Goal: Information Seeking & Learning: Learn about a topic

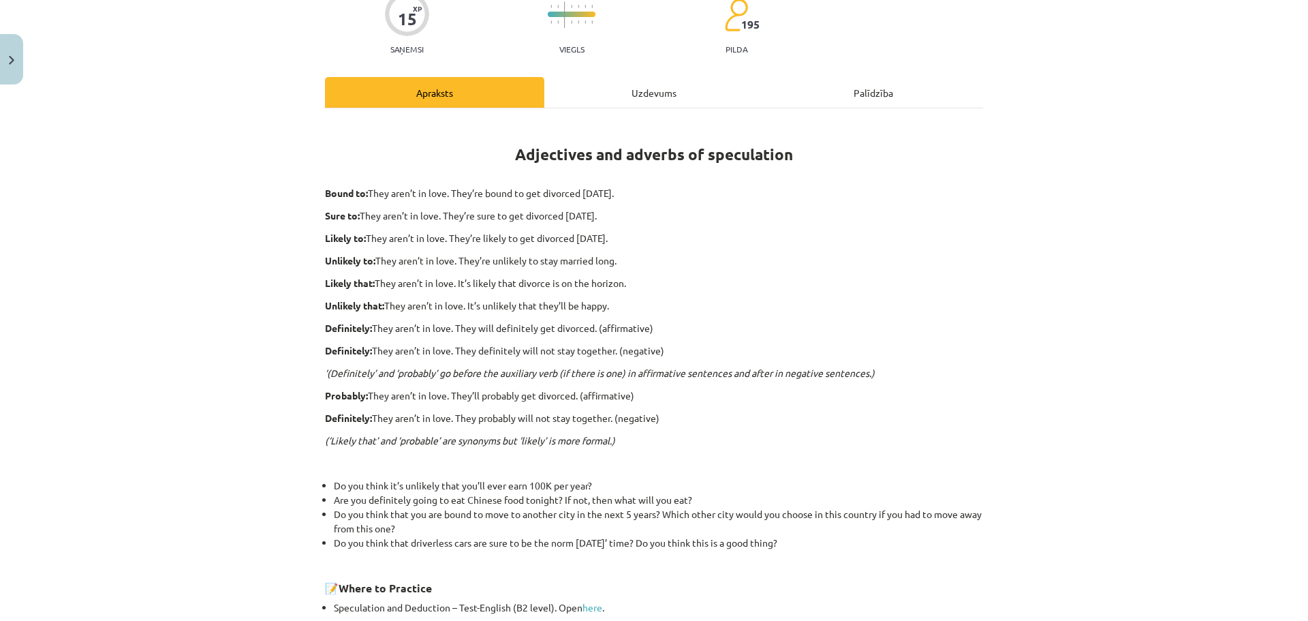
scroll to position [114, 0]
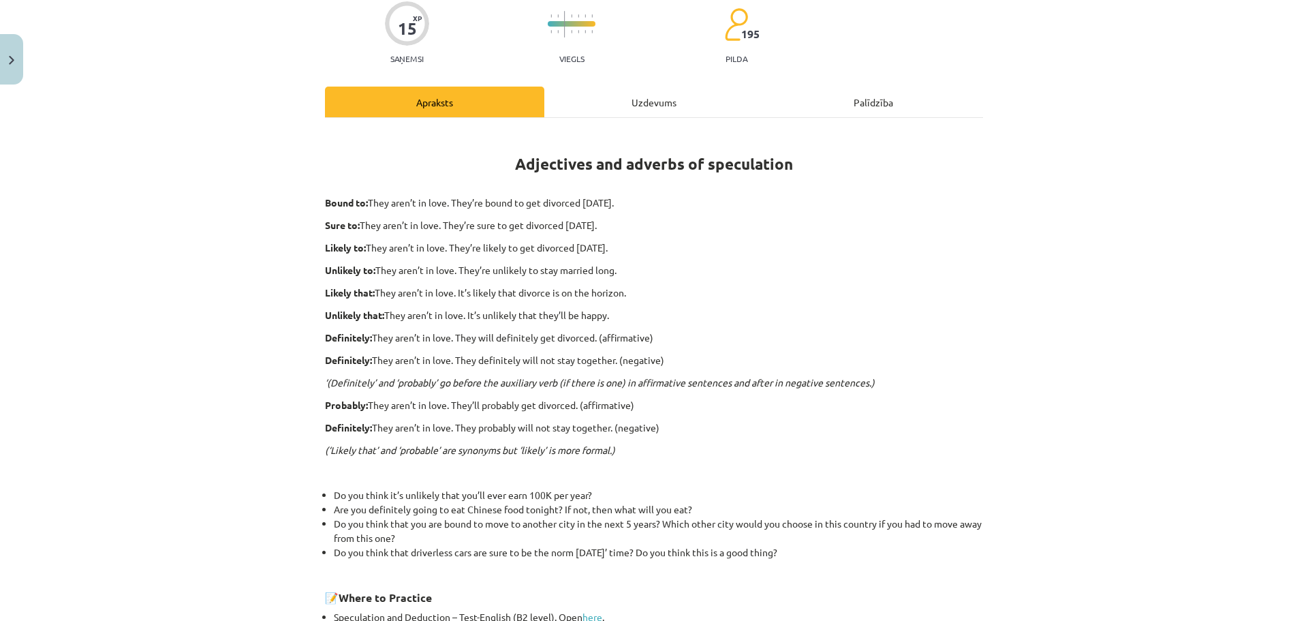
drag, startPoint x: 634, startPoint y: 386, endPoint x: 194, endPoint y: 416, distance: 441.9
click at [194, 416] on div "Mācību tēma: Angļu valodas i - 11. klases 1. ieskaites mācību materiāls #5 📝 To…" at bounding box center [654, 310] width 1308 height 621
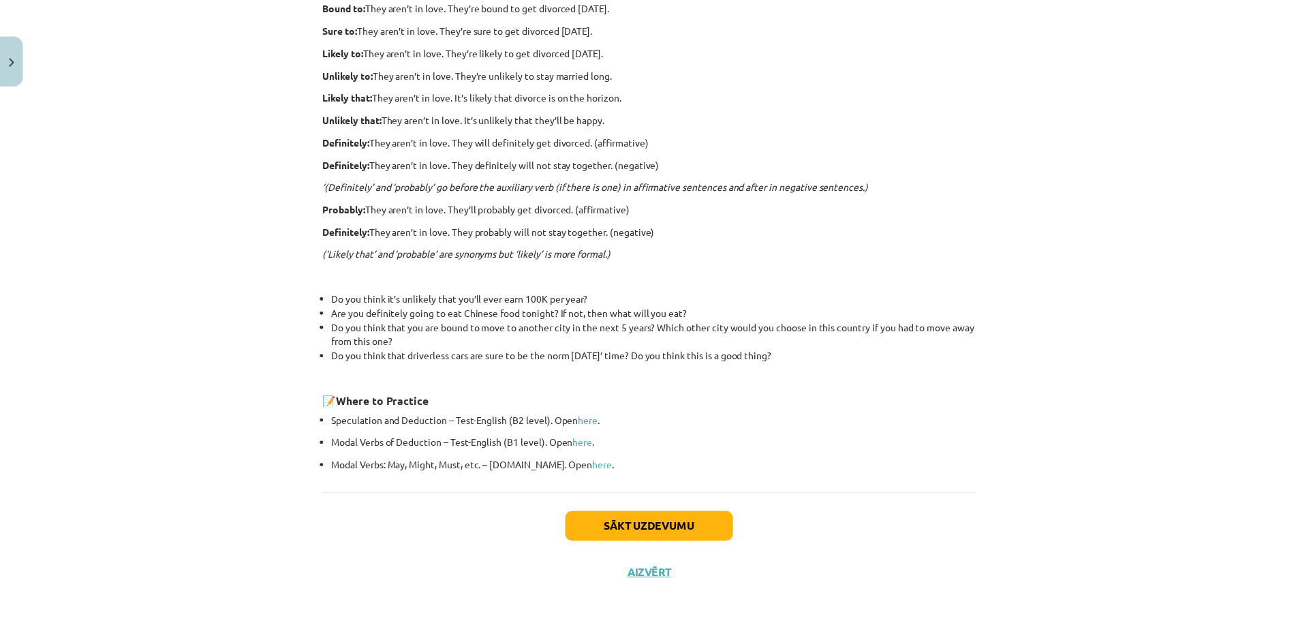
scroll to position [319, 0]
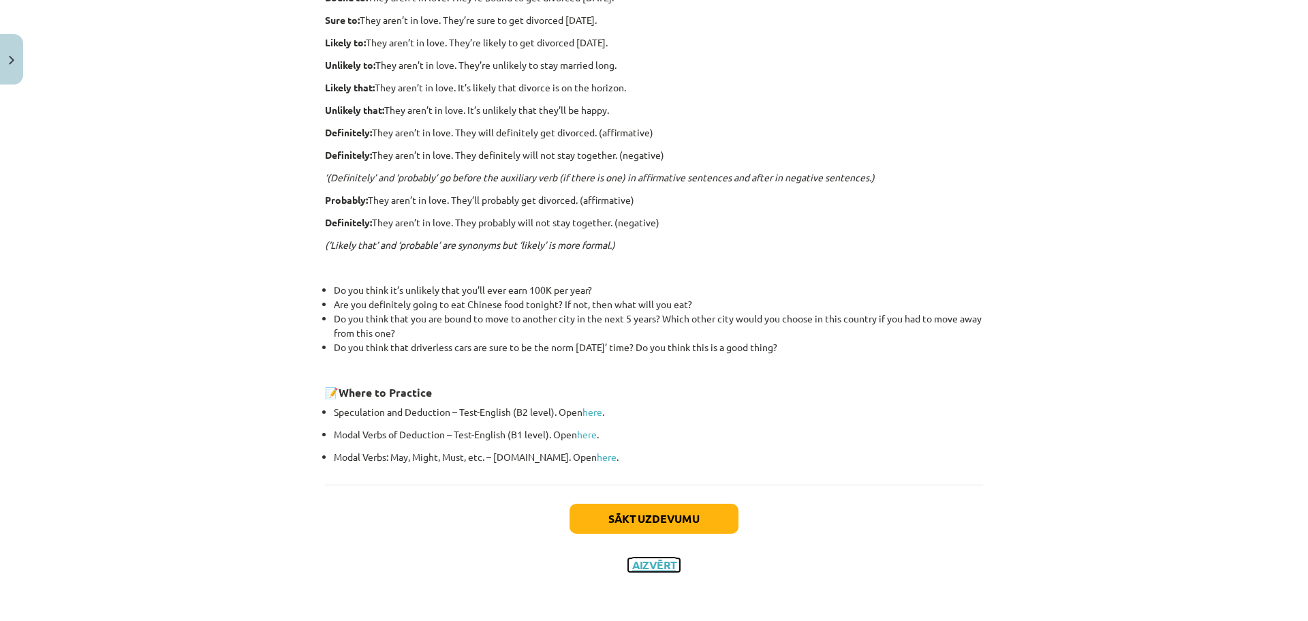
click at [662, 563] on button "Aizvērt" at bounding box center [654, 565] width 52 height 14
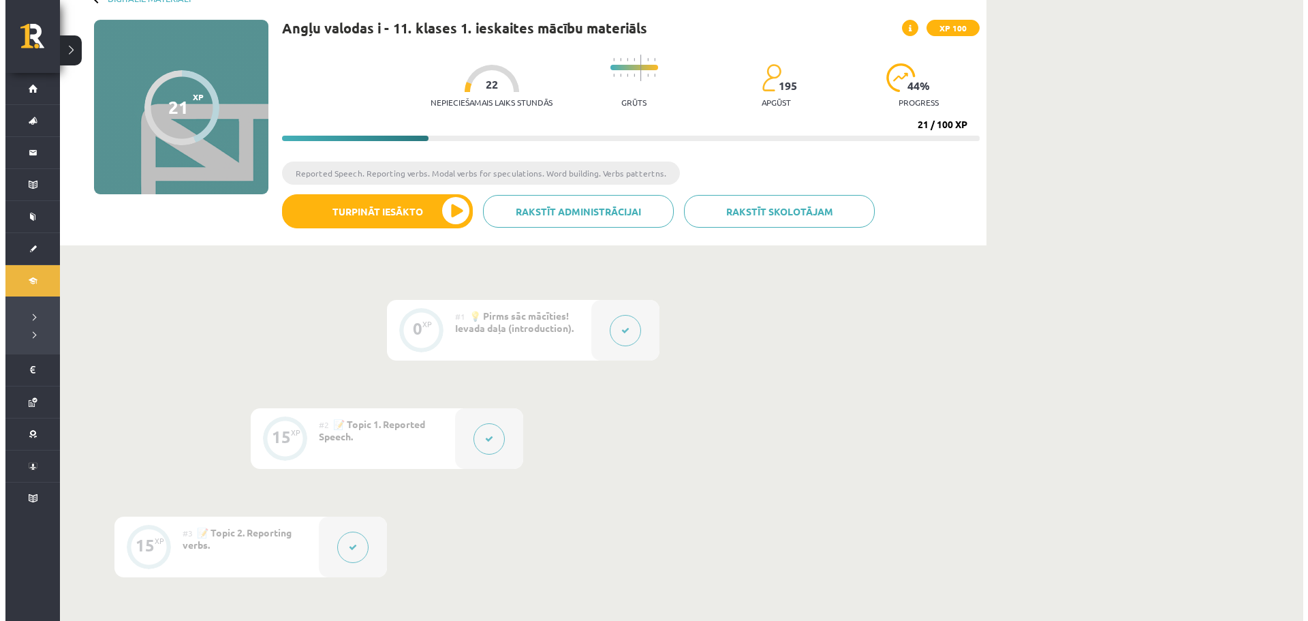
scroll to position [46, 0]
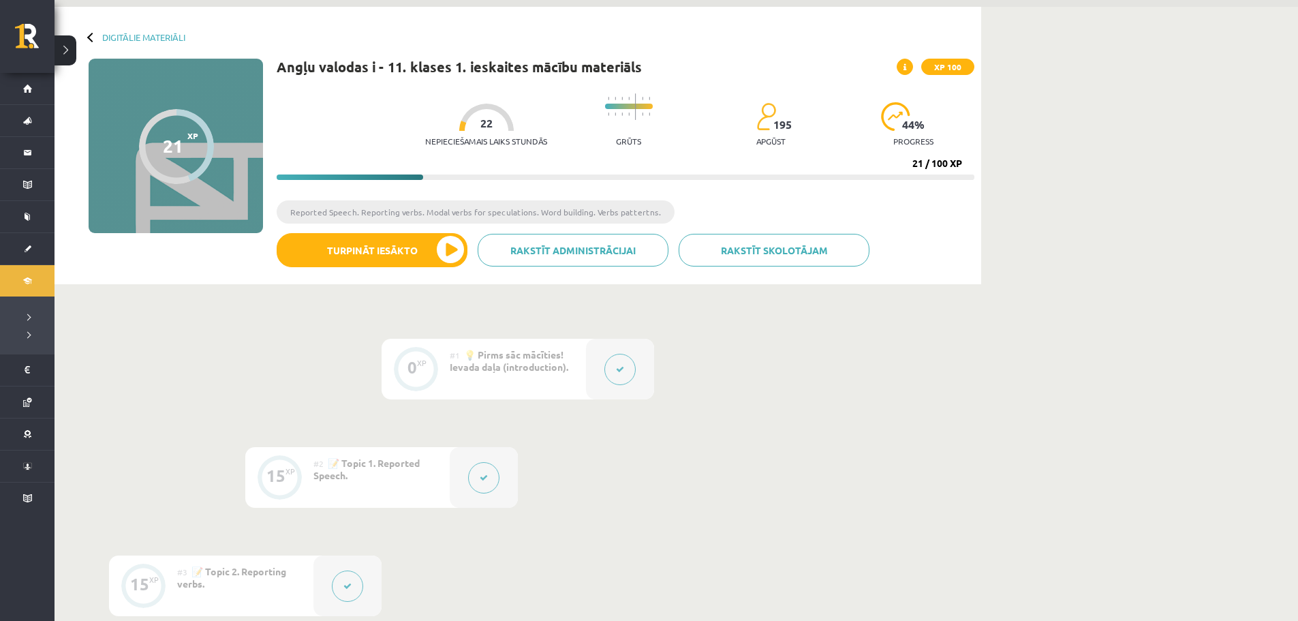
click at [418, 474] on div "#2 📝 Topic 1. Reported Speech." at bounding box center [381, 477] width 136 height 61
click at [382, 461] on span "📝 Topic 1. Reported Speech." at bounding box center [366, 469] width 106 height 25
click at [493, 498] on div at bounding box center [484, 477] width 68 height 61
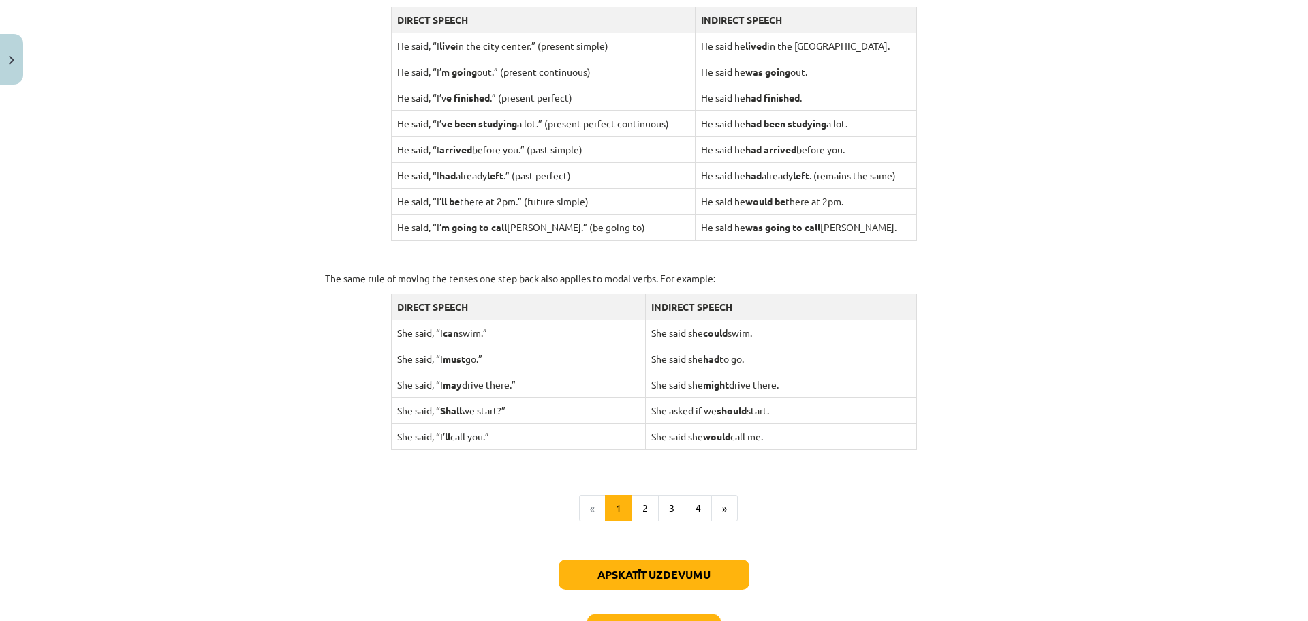
scroll to position [1158, 0]
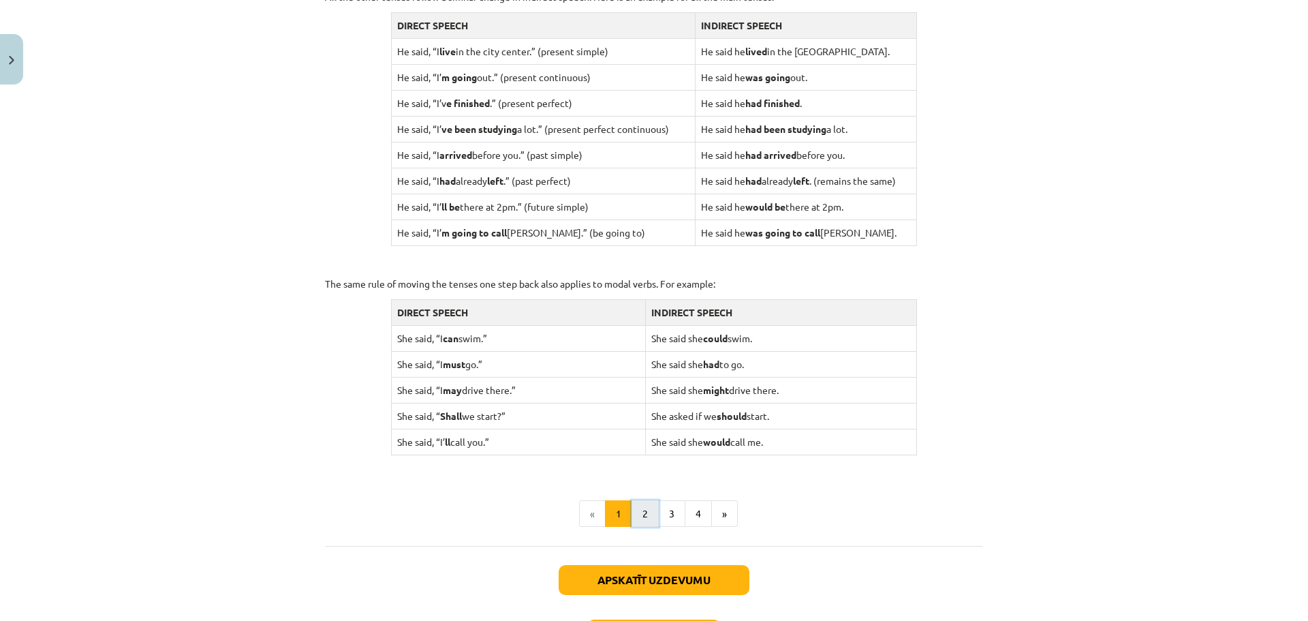
drag, startPoint x: 817, startPoint y: 273, endPoint x: 645, endPoint y: 506, distance: 289.9
click at [645, 506] on button "2" at bounding box center [645, 513] width 27 height 27
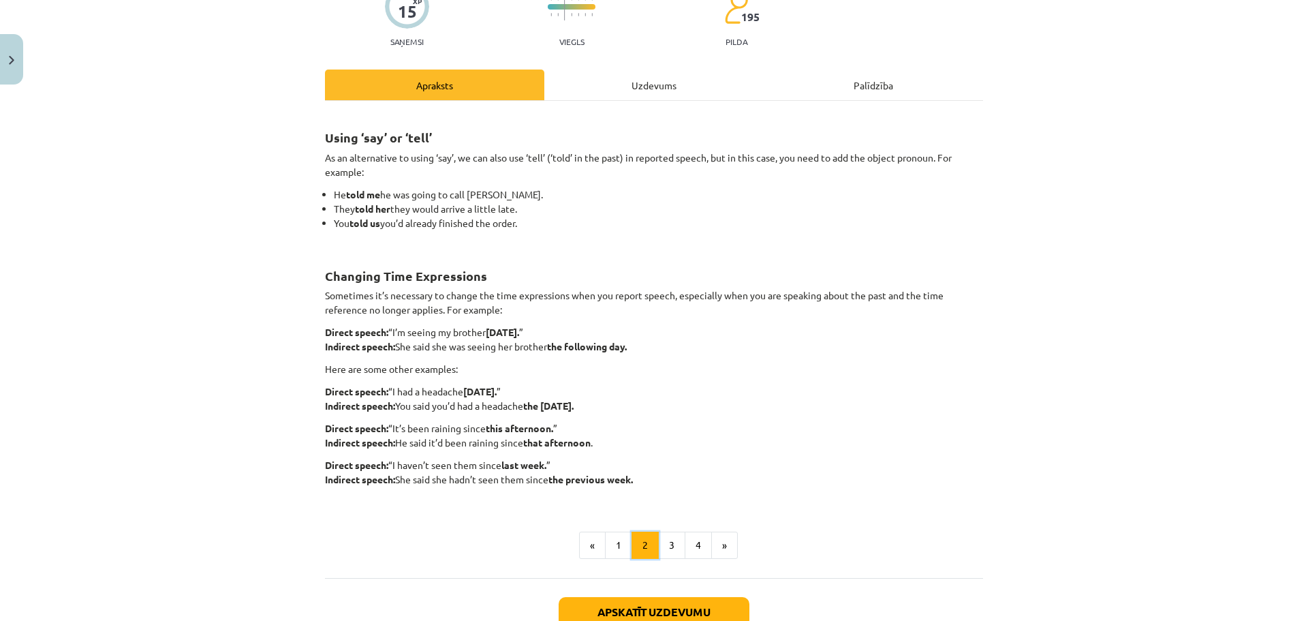
scroll to position [130, 0]
click at [677, 553] on button "3" at bounding box center [671, 545] width 27 height 27
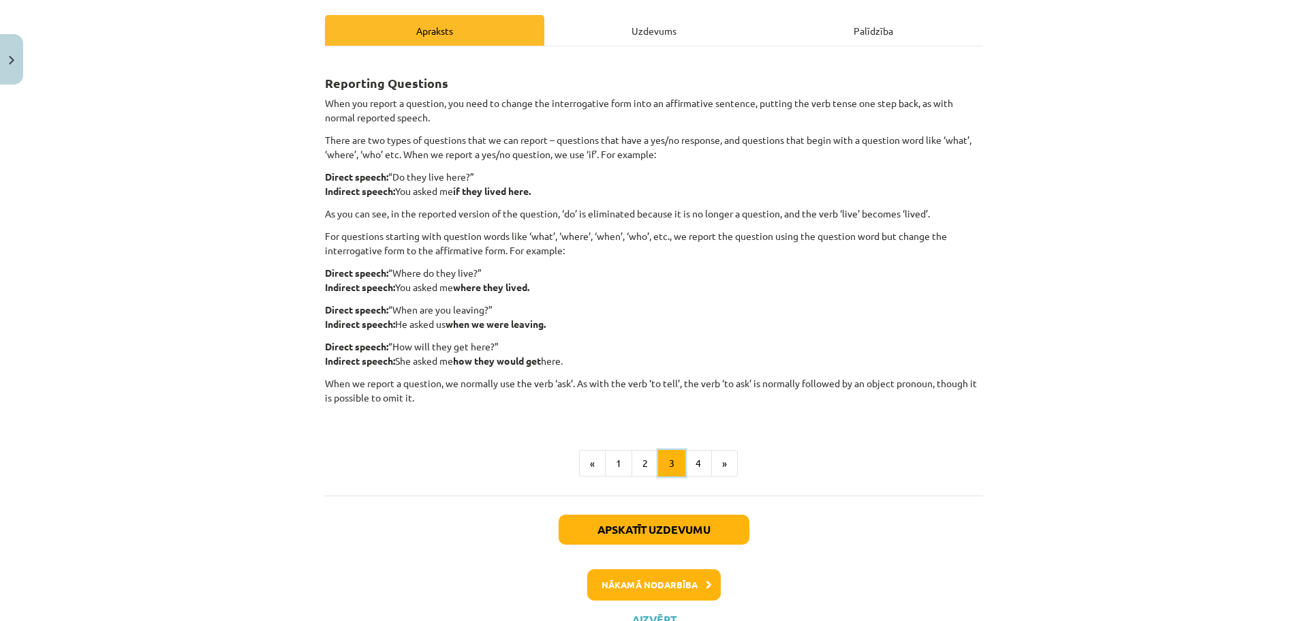
scroll to position [173, 0]
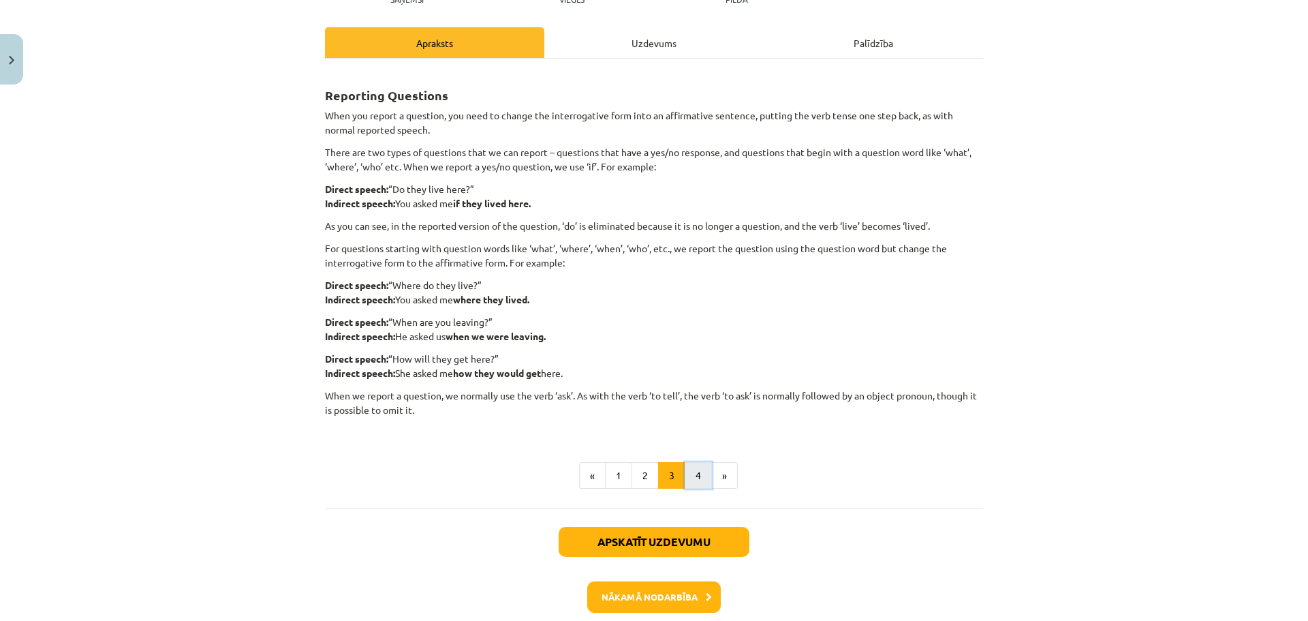
click at [688, 486] on button "4" at bounding box center [698, 475] width 27 height 27
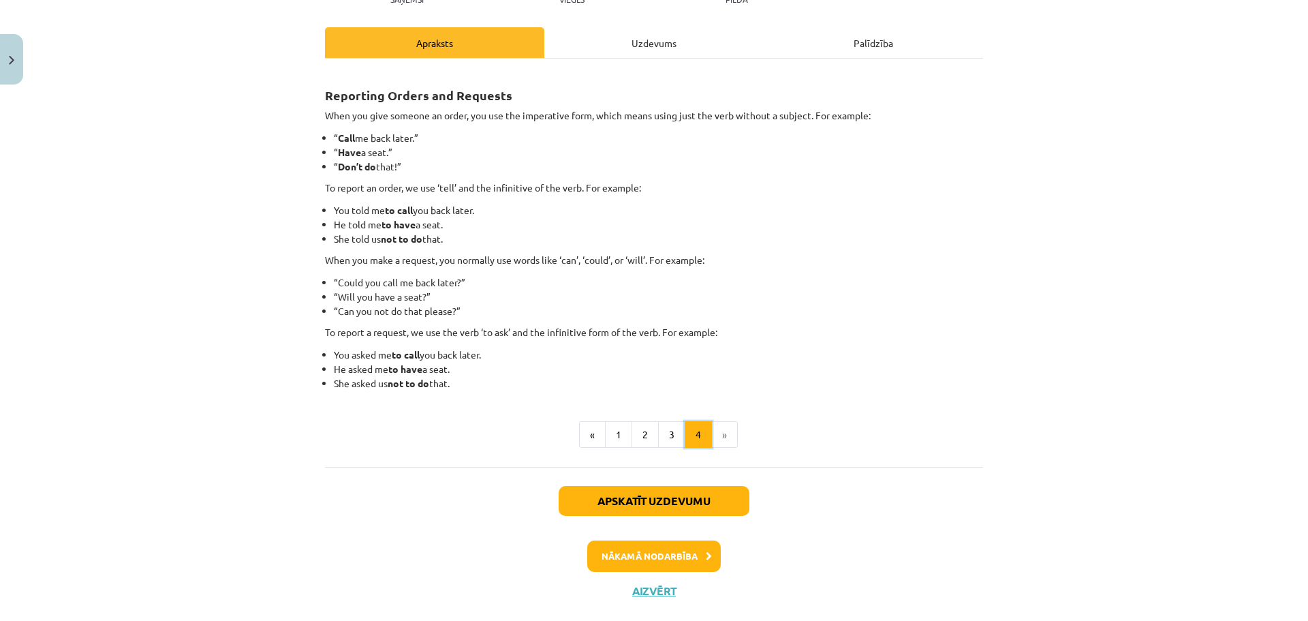
scroll to position [200, 0]
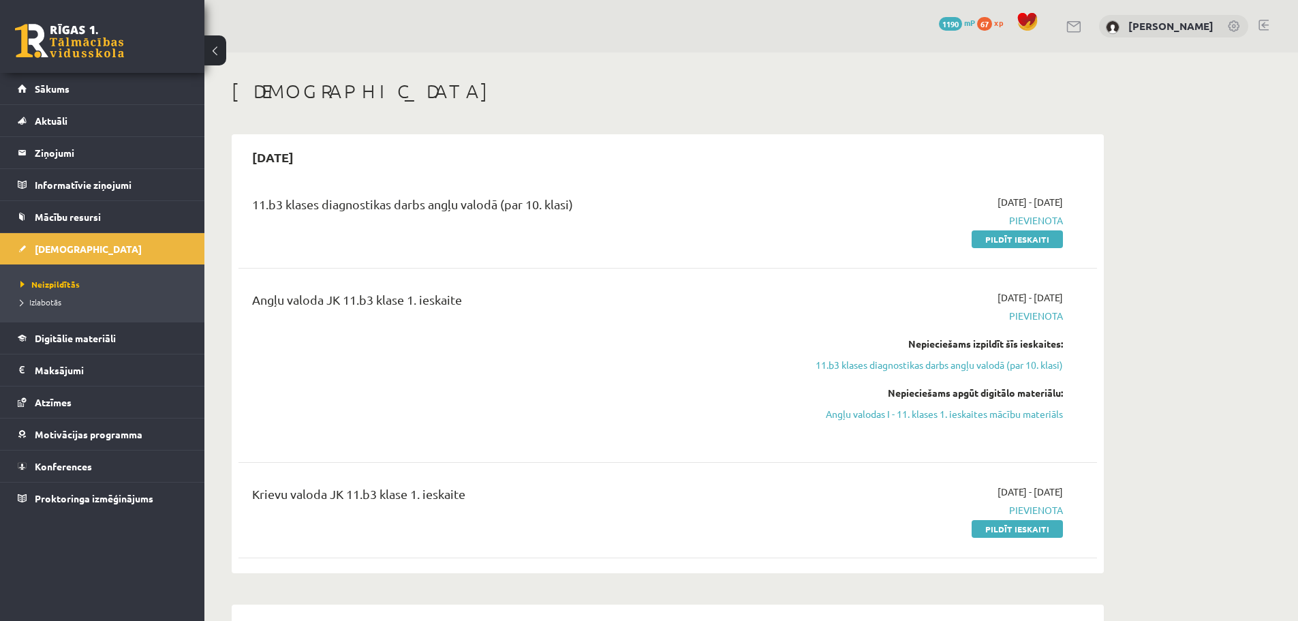
scroll to position [89, 0]
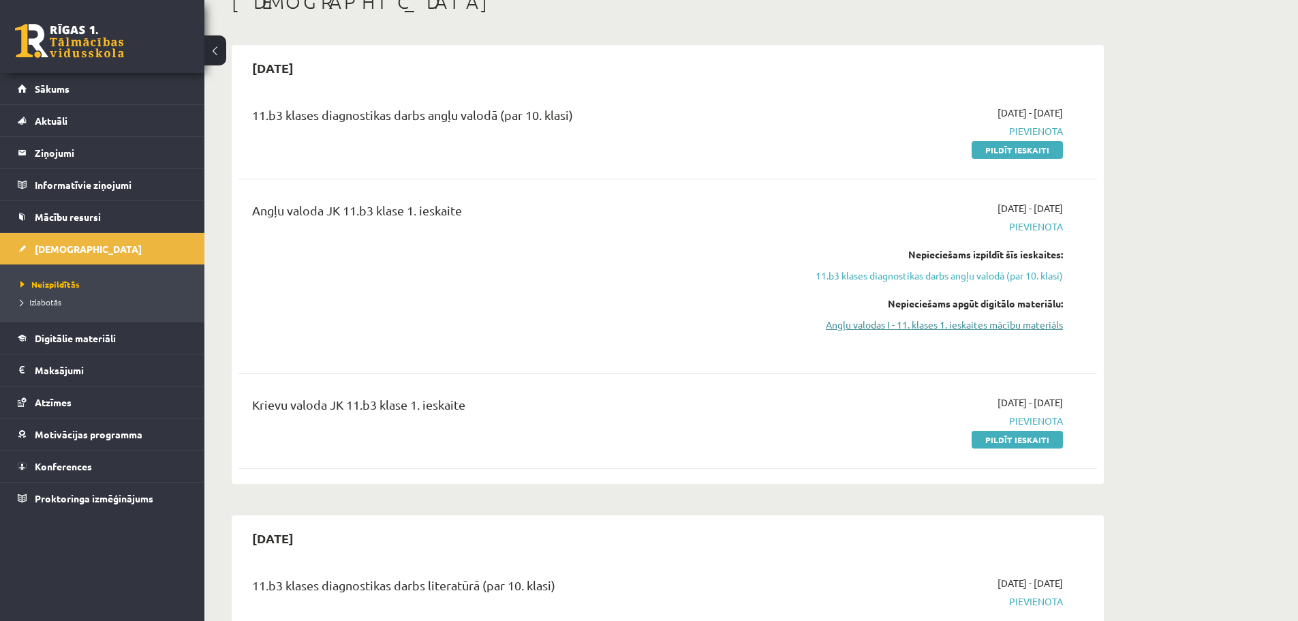
drag, startPoint x: 1023, startPoint y: 316, endPoint x: 994, endPoint y: 322, distance: 29.8
click at [1022, 316] on div "Nepieciešams apgūt digitālo materiālu: Angļu valodas I - 11. klases 1. ieskaite…" at bounding box center [934, 313] width 257 height 35
click at [994, 322] on link "Angļu valodas I - 11. klases 1. ieskaites mācību materiāls" at bounding box center [934, 325] width 257 height 14
click at [970, 330] on link "Angļu valodas I - 11. klases 1. ieskaites mācību materiāls" at bounding box center [934, 325] width 257 height 14
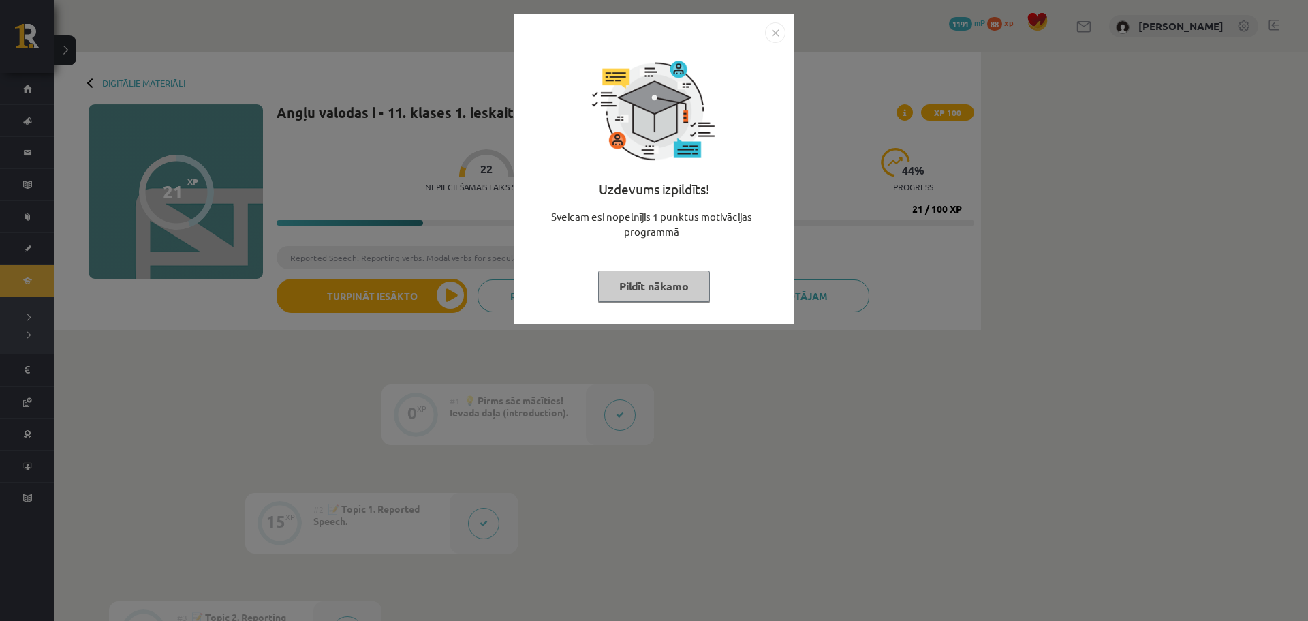
click at [697, 290] on button "Pildīt nākamo" at bounding box center [654, 286] width 112 height 31
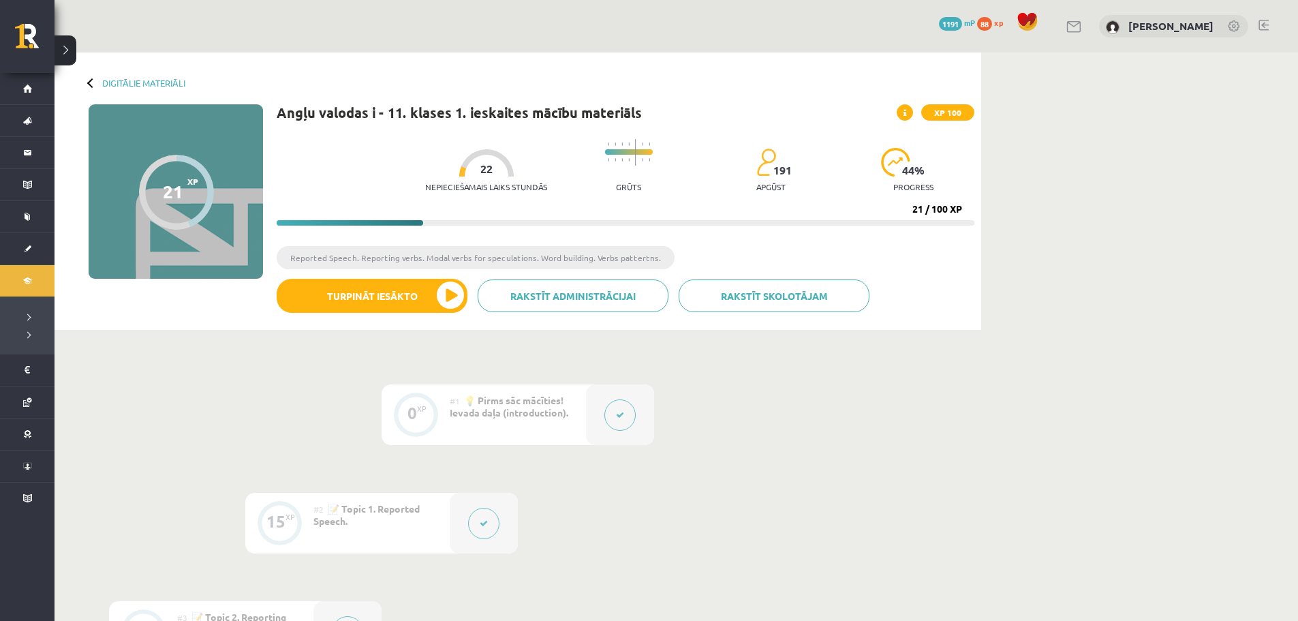
click at [925, 221] on progress at bounding box center [626, 222] width 698 height 5
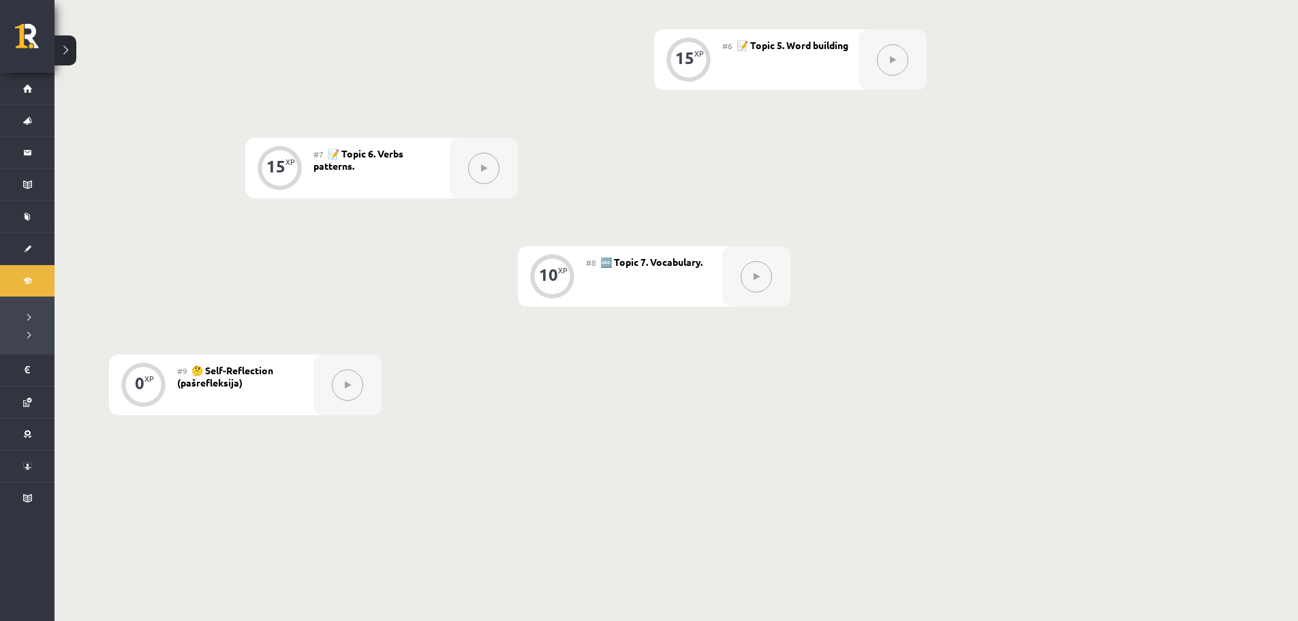
scroll to position [908, 0]
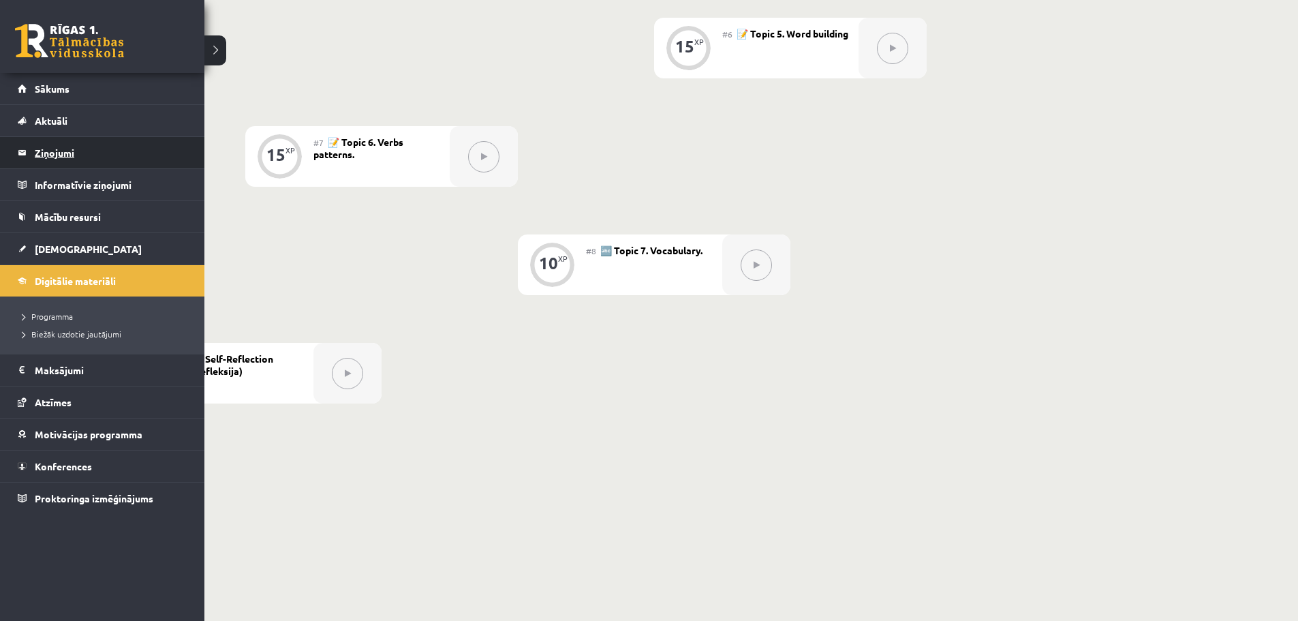
click at [125, 138] on legend "Ziņojumi 0" at bounding box center [111, 152] width 153 height 31
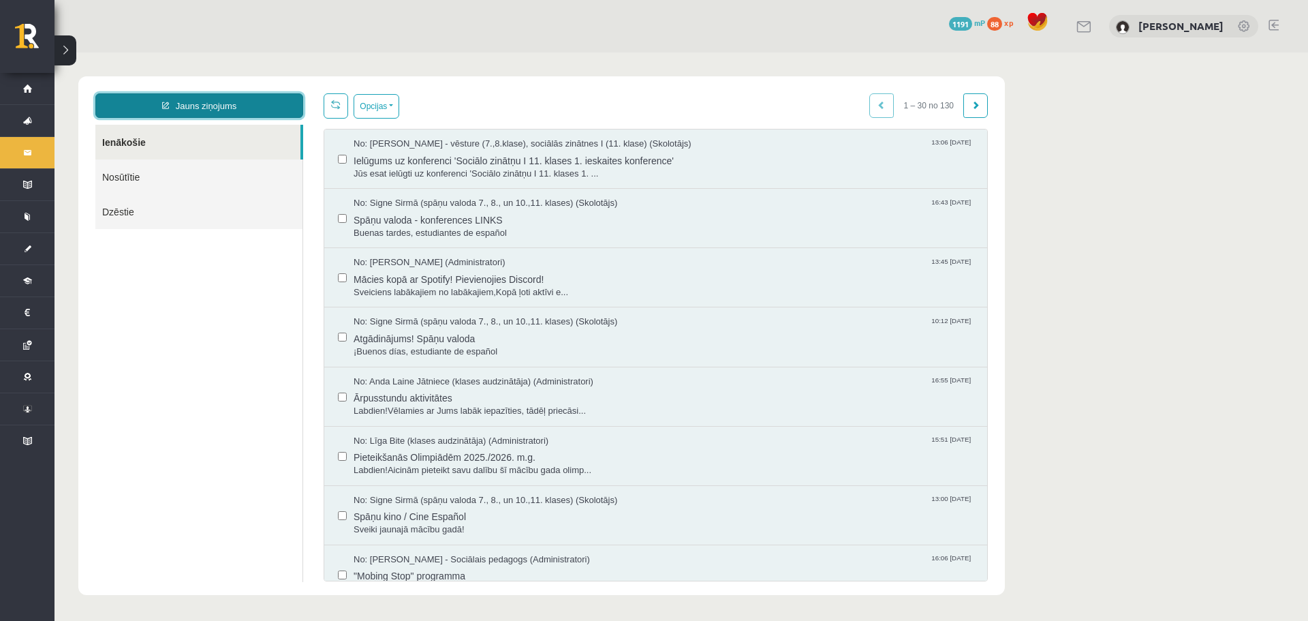
click at [228, 116] on link "Jauns ziņojums" at bounding box center [199, 105] width 208 height 25
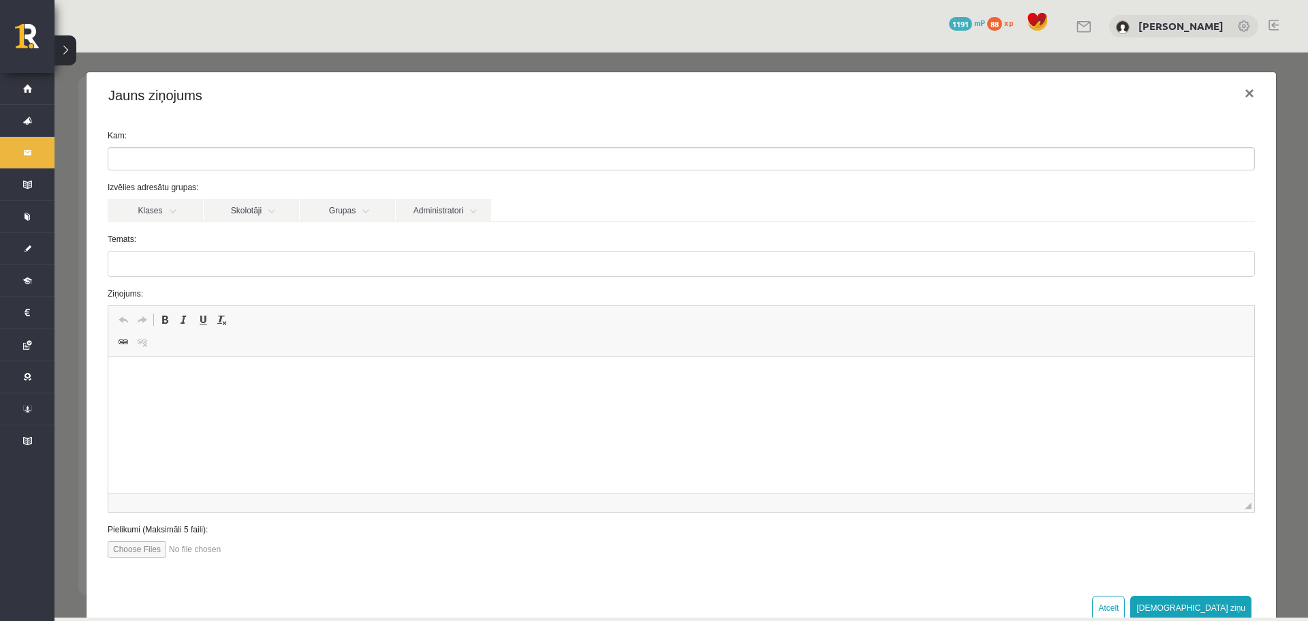
click at [346, 165] on ul at bounding box center [681, 159] width 1146 height 22
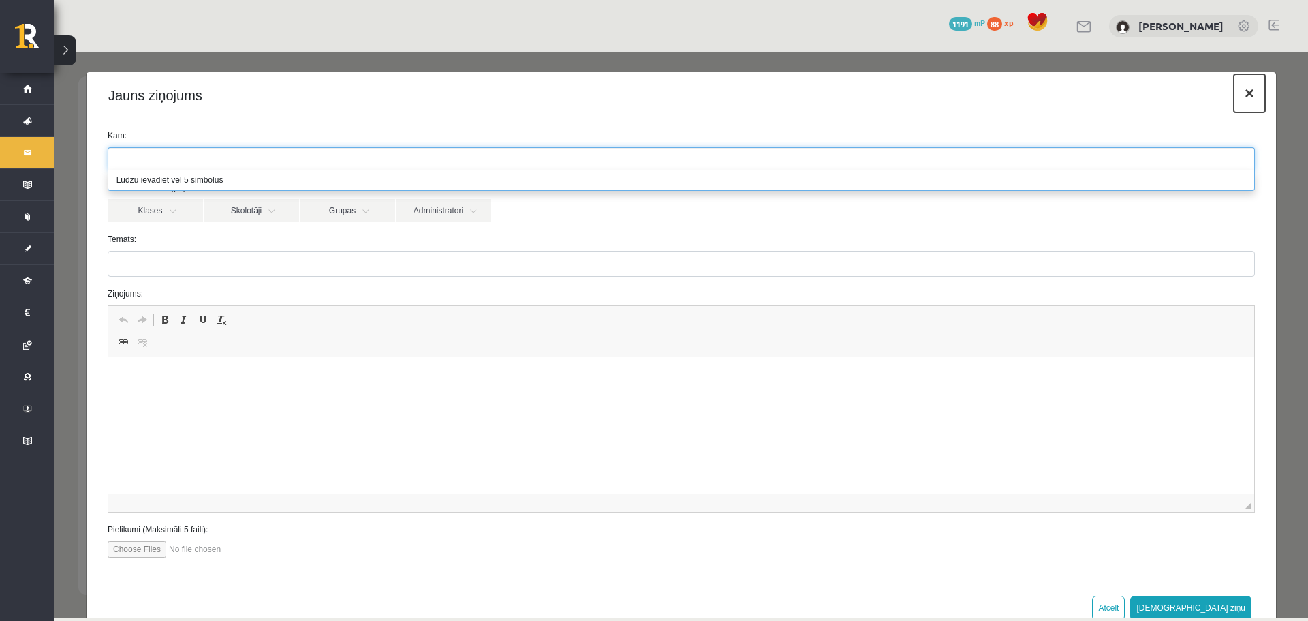
click at [1238, 98] on button "×" at bounding box center [1249, 93] width 31 height 38
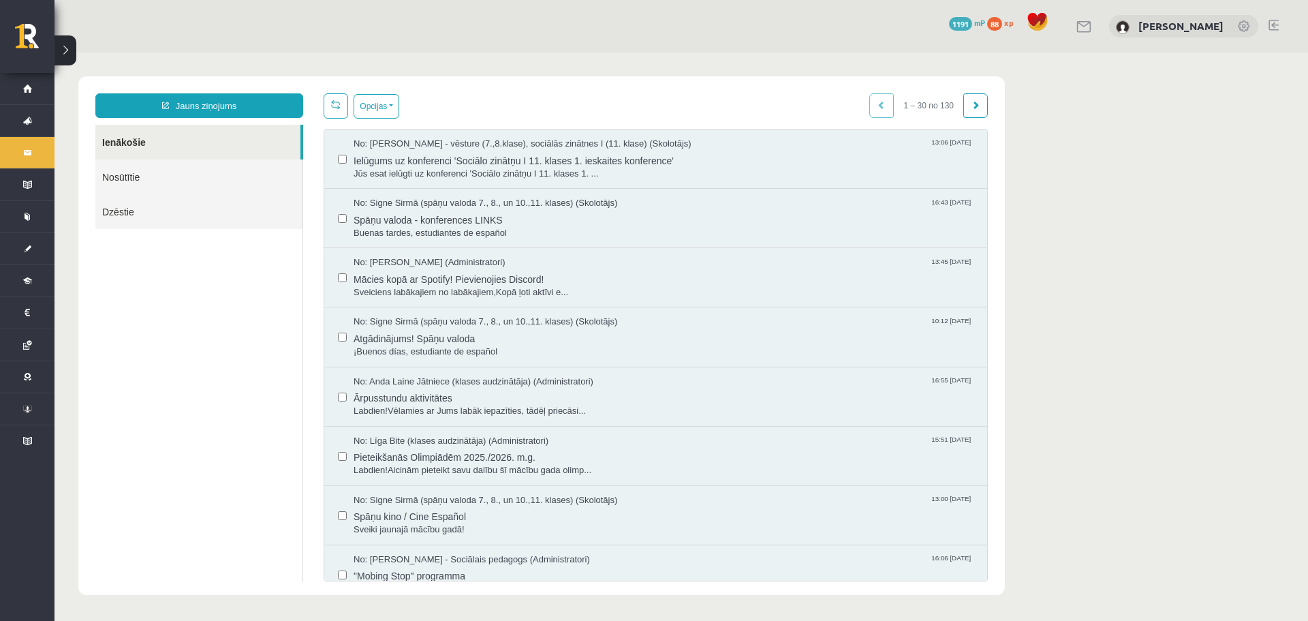
click at [224, 215] on link "Dzēstie" at bounding box center [198, 211] width 207 height 35
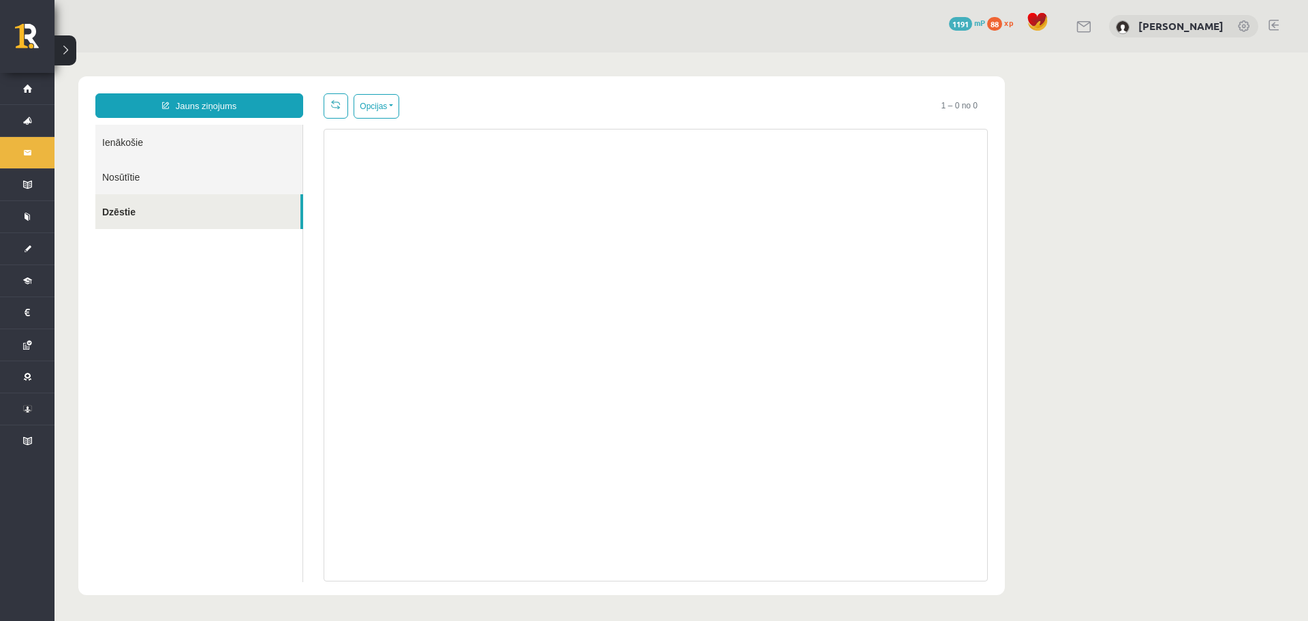
click at [197, 164] on link "Nosūtītie" at bounding box center [198, 176] width 207 height 35
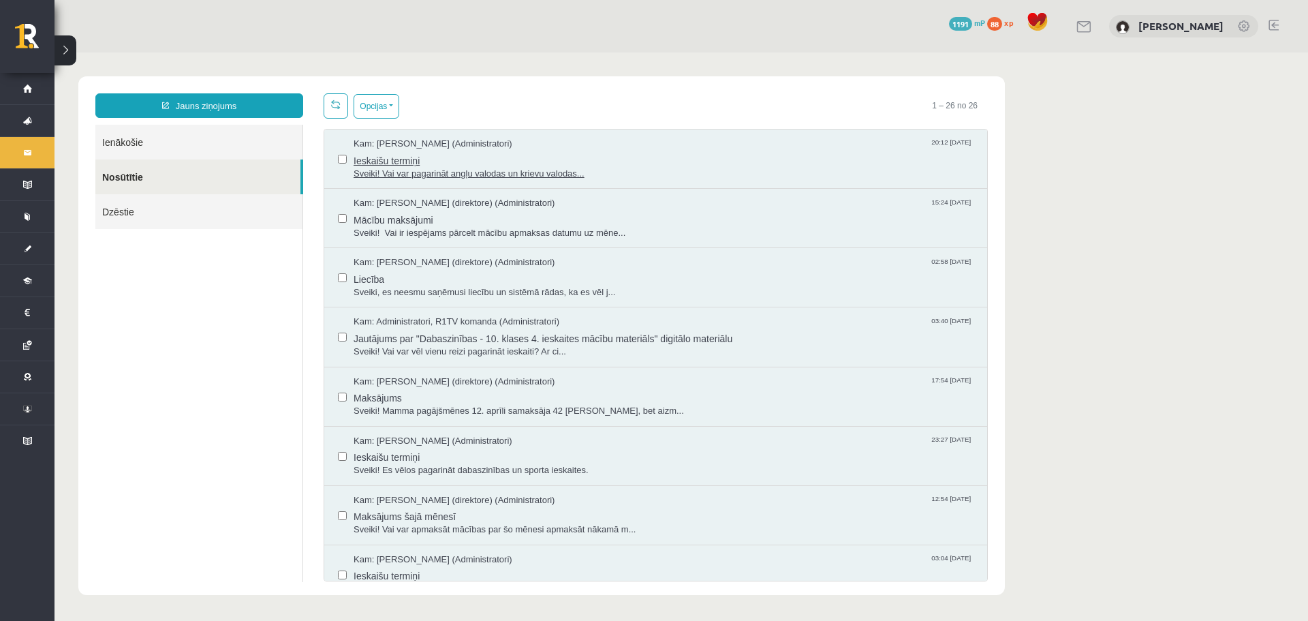
click at [501, 168] on span "Sveiki! Vai var pagarināt angļu valodas un krievu valodas..." at bounding box center [664, 174] width 620 height 13
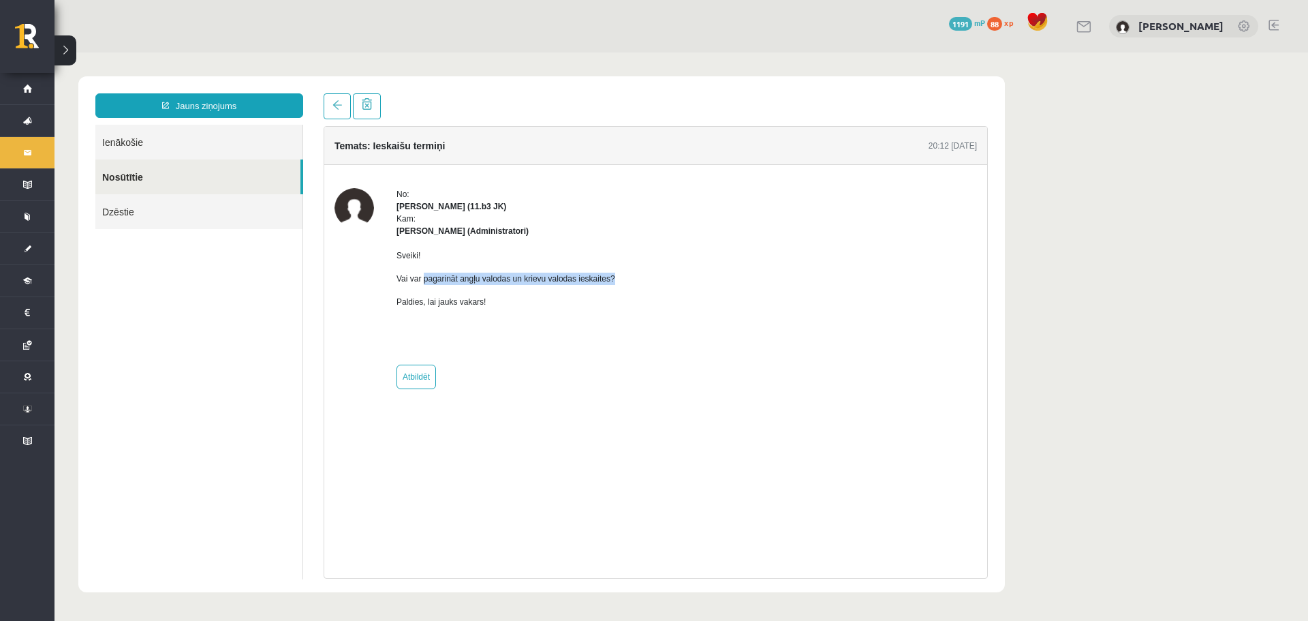
drag, startPoint x: 422, startPoint y: 279, endPoint x: 671, endPoint y: 281, distance: 249.4
click at [671, 281] on div "No: Zane Romānova (11.b3 JK) Kam: Ivo Čapiņš (Administratori) Sveiki! Vai var p…" at bounding box center [656, 288] width 643 height 201
click at [69, 52] on button at bounding box center [66, 50] width 22 height 30
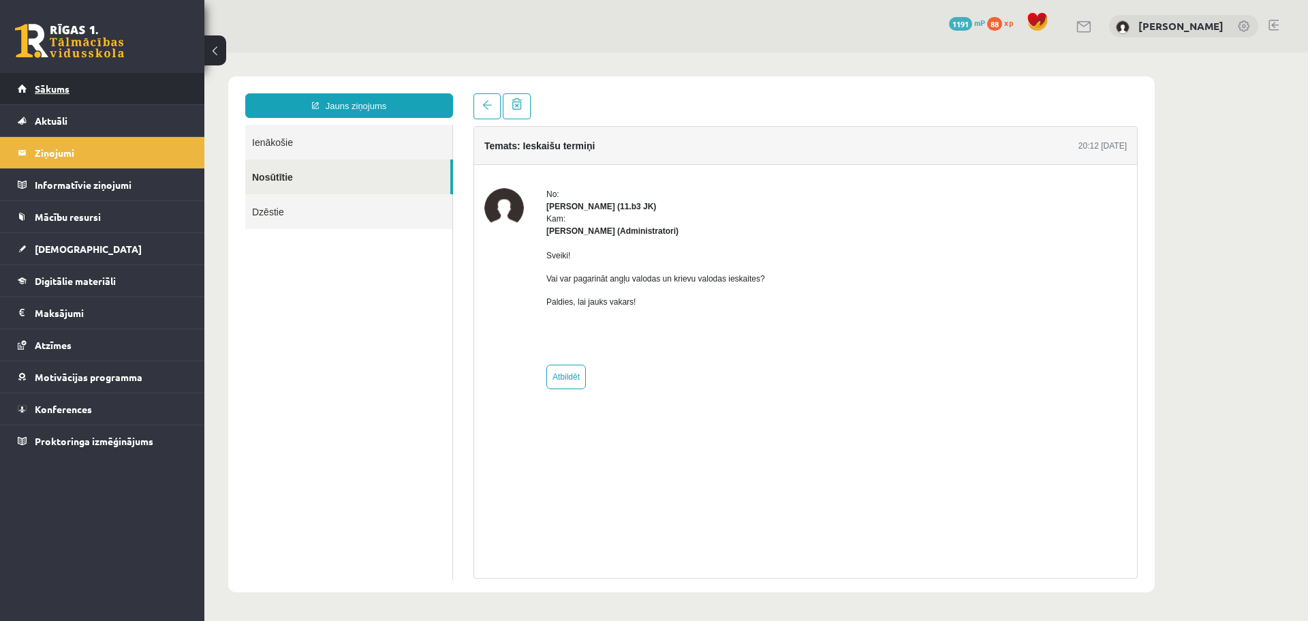
click at [63, 87] on span "Sākums" at bounding box center [52, 88] width 35 height 12
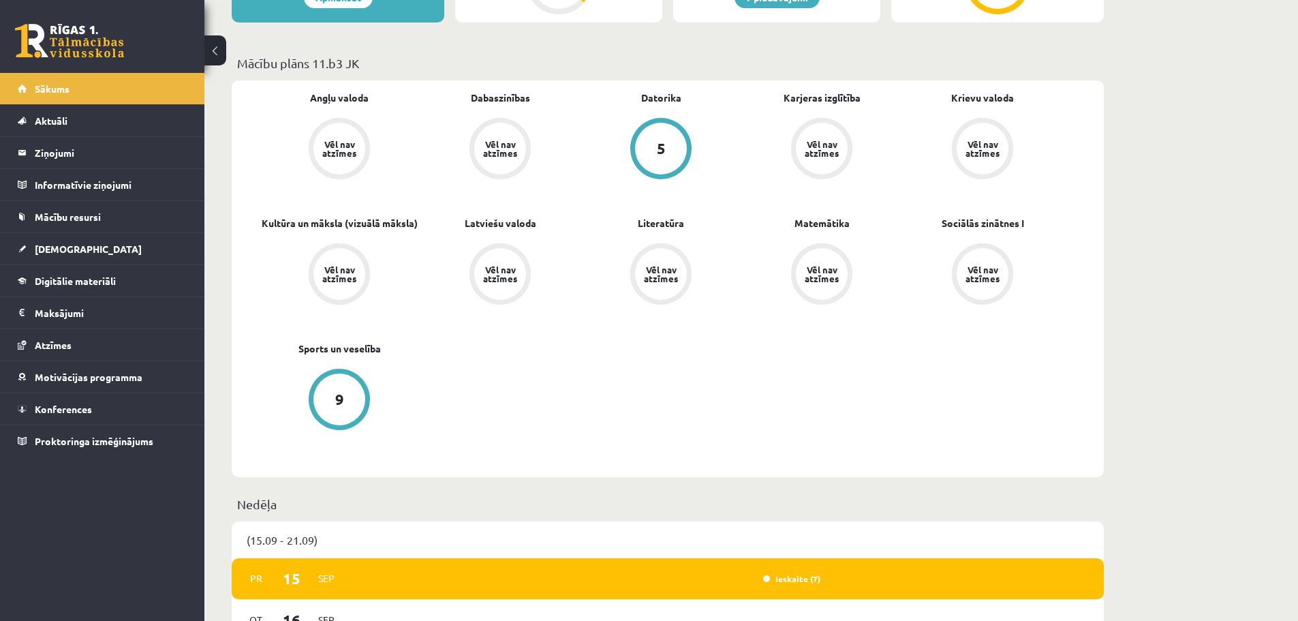
scroll to position [363, 0]
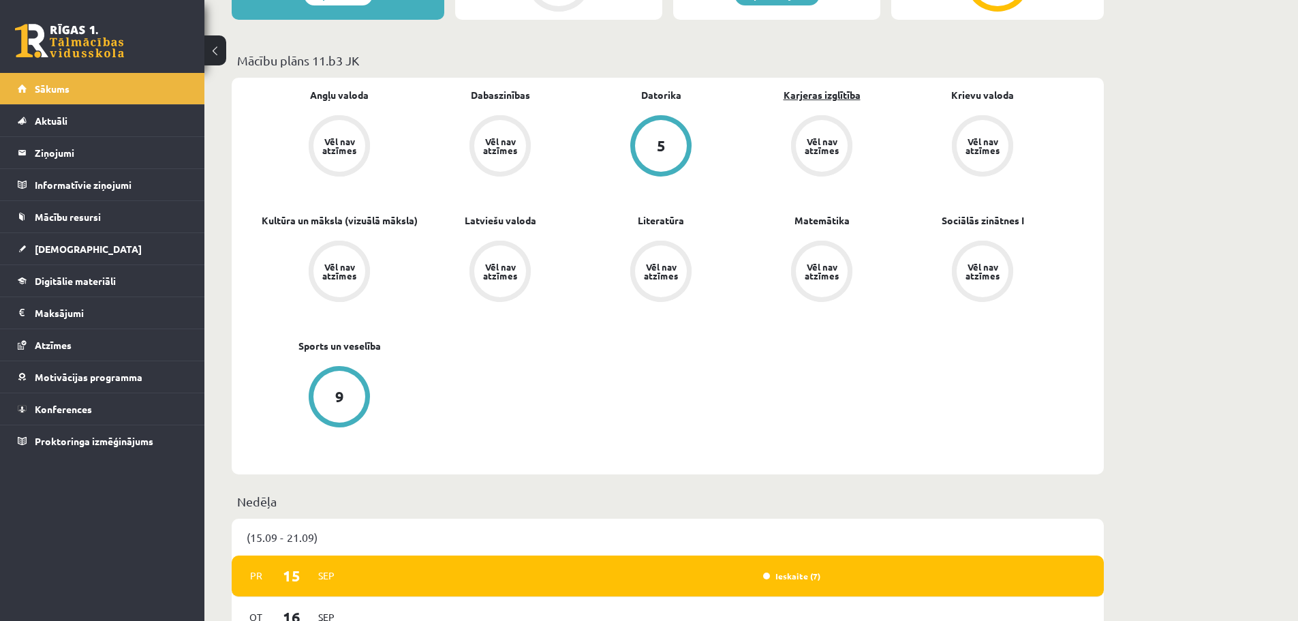
click at [816, 100] on link "Karjeras izglītība" at bounding box center [822, 95] width 77 height 14
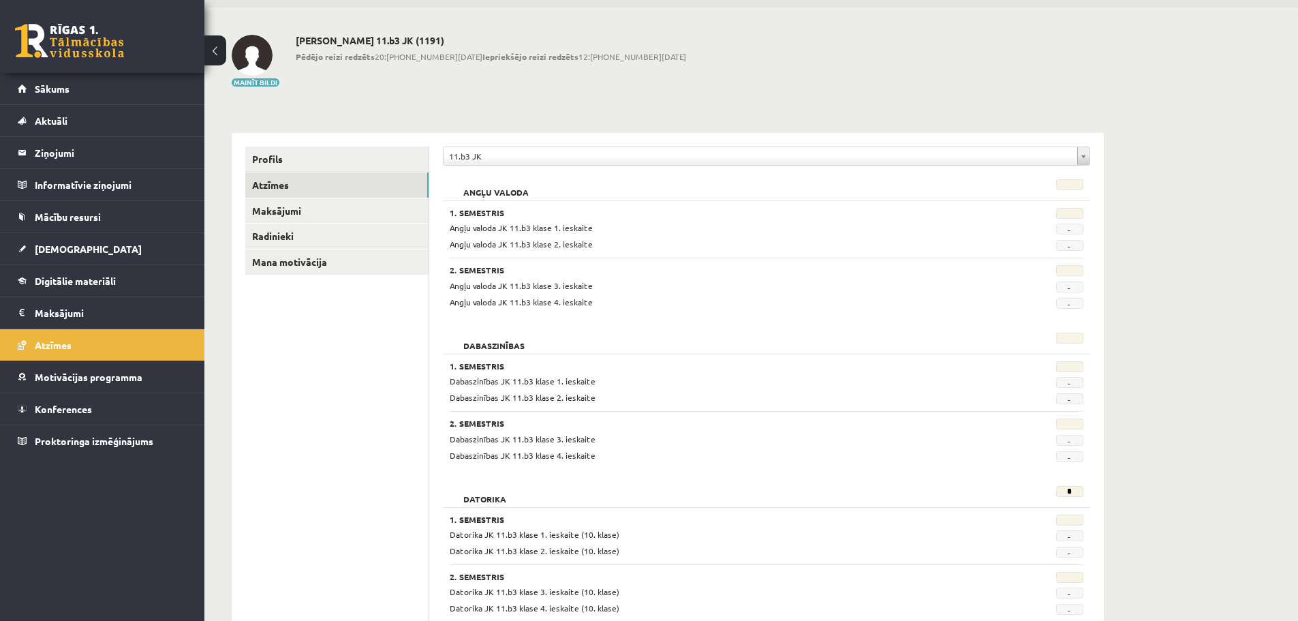
scroll to position [46, 0]
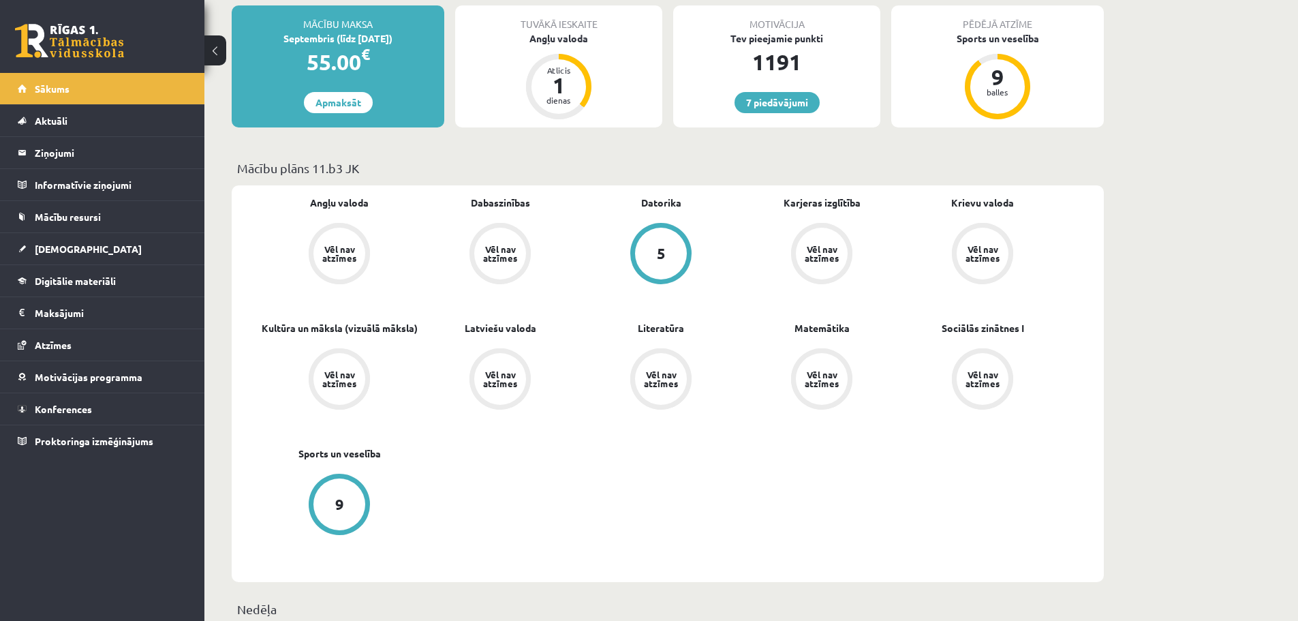
scroll to position [267, 0]
